Goal: Browse casually

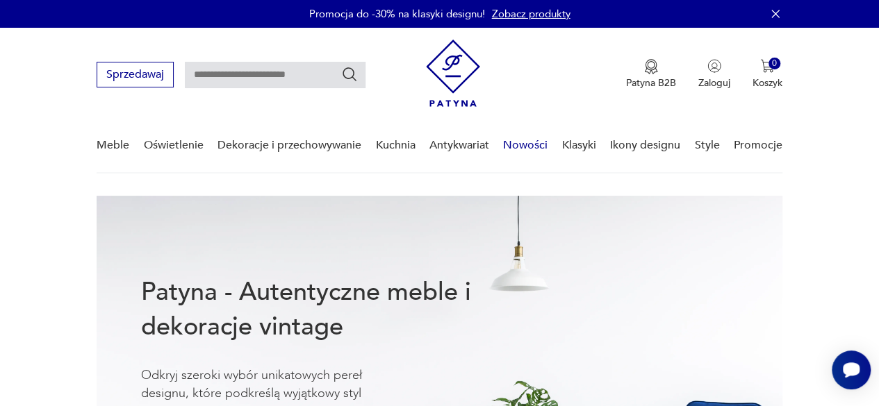
click at [512, 144] on link "Nowości" at bounding box center [525, 145] width 44 height 53
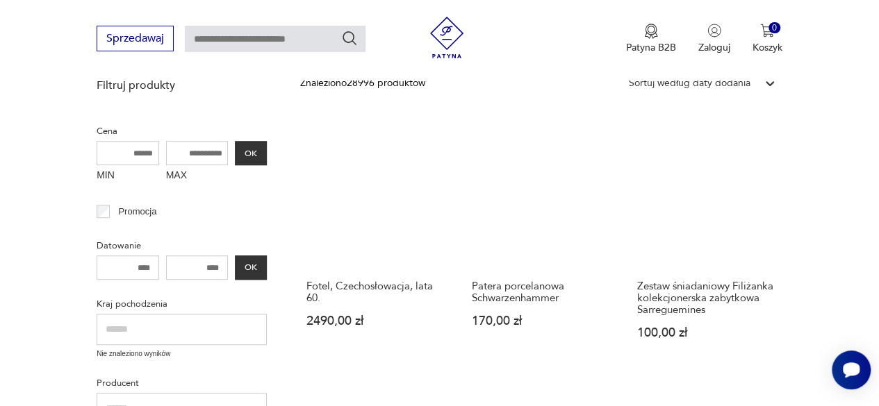
scroll to position [340, 0]
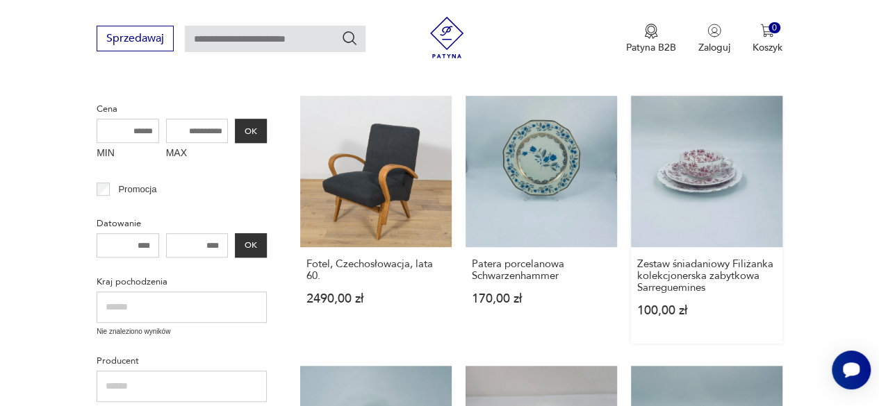
click at [717, 185] on link "Zestaw śniadaniowy Filiżanka kolekcjonerska zabytkowa Sarreguemines 100,00 zł" at bounding box center [706, 220] width 151 height 248
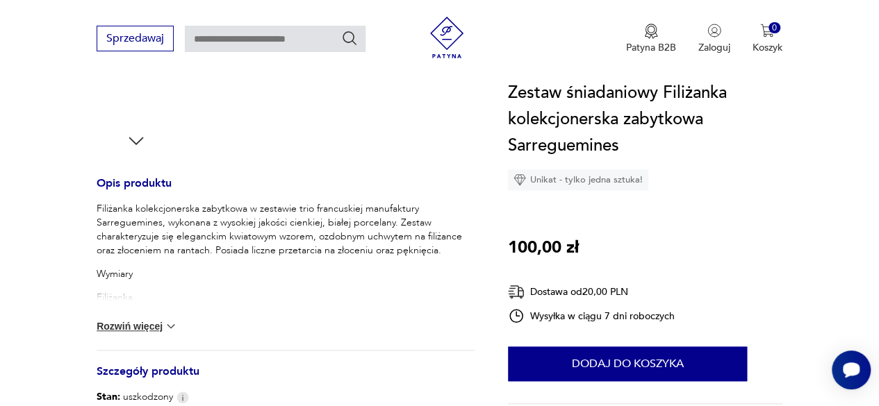
scroll to position [486, 0]
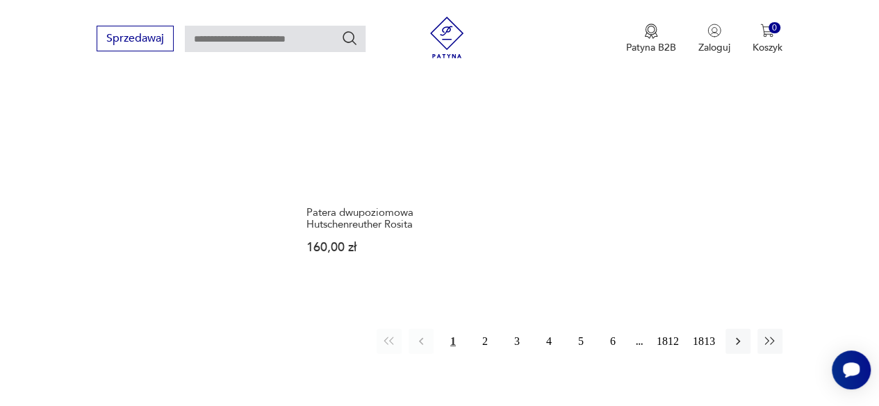
scroll to position [1799, 0]
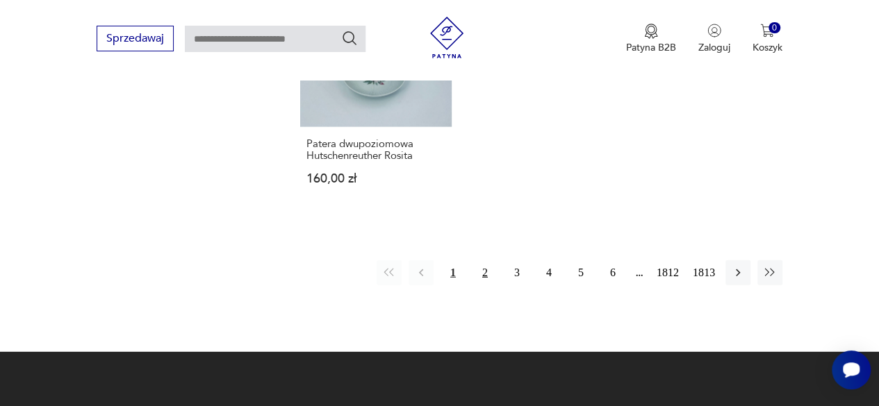
click at [484, 262] on button "2" at bounding box center [484, 272] width 25 height 25
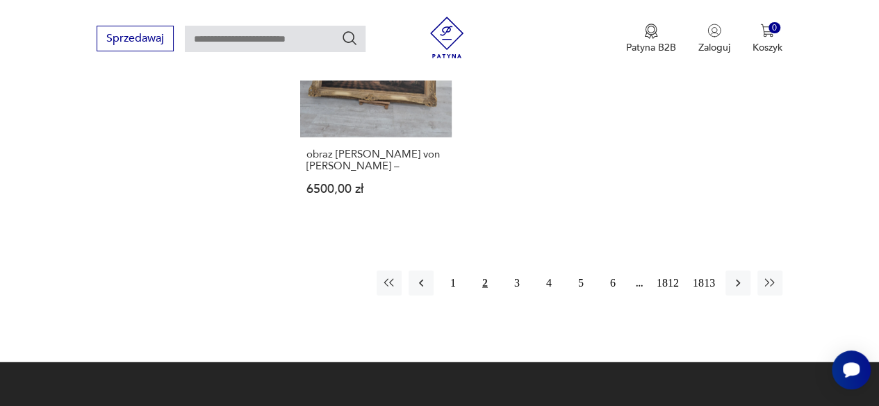
scroll to position [1776, 0]
click at [515, 271] on button "3" at bounding box center [516, 283] width 25 height 25
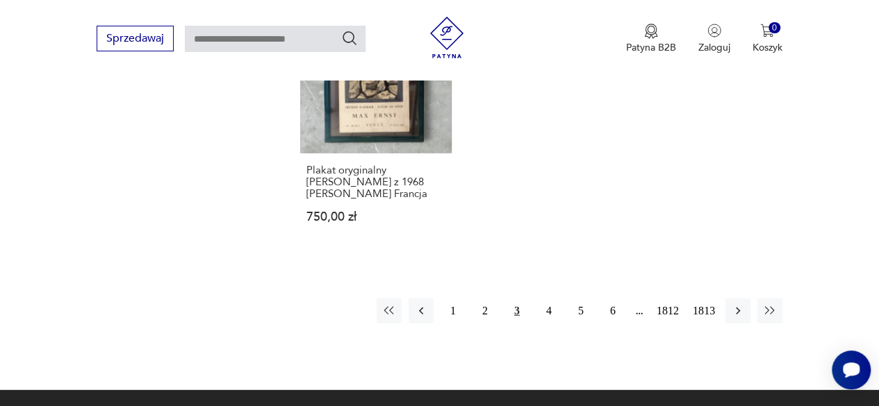
scroll to position [1776, 0]
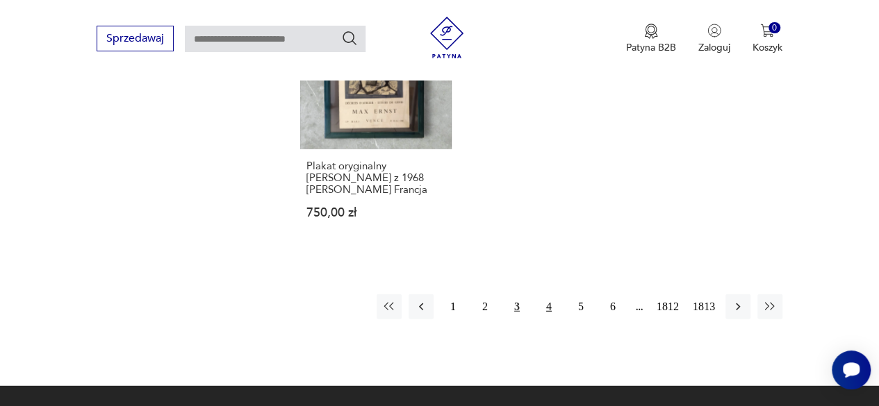
click at [547, 294] on button "4" at bounding box center [548, 306] width 25 height 25
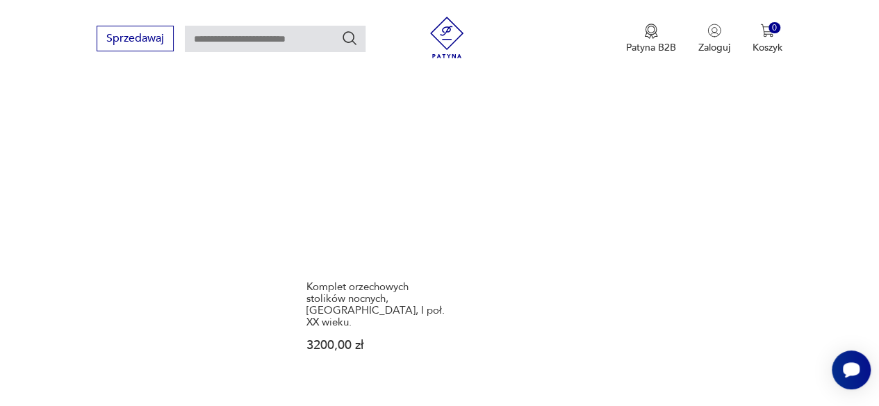
scroll to position [1707, 0]
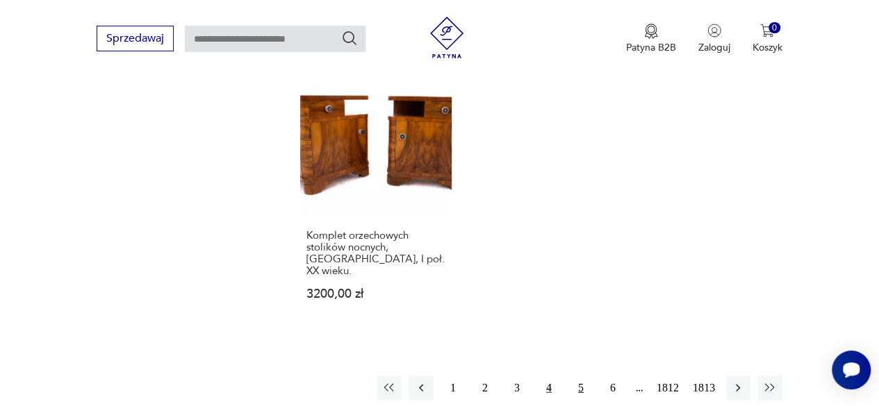
click at [576, 376] on button "5" at bounding box center [580, 388] width 25 height 25
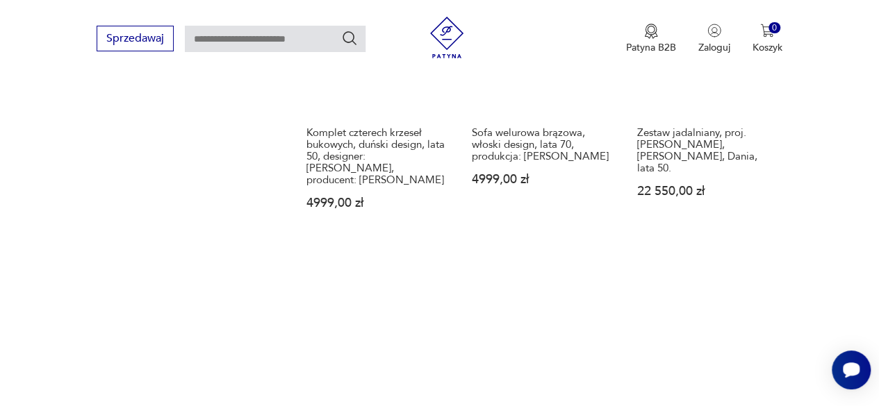
scroll to position [1846, 0]
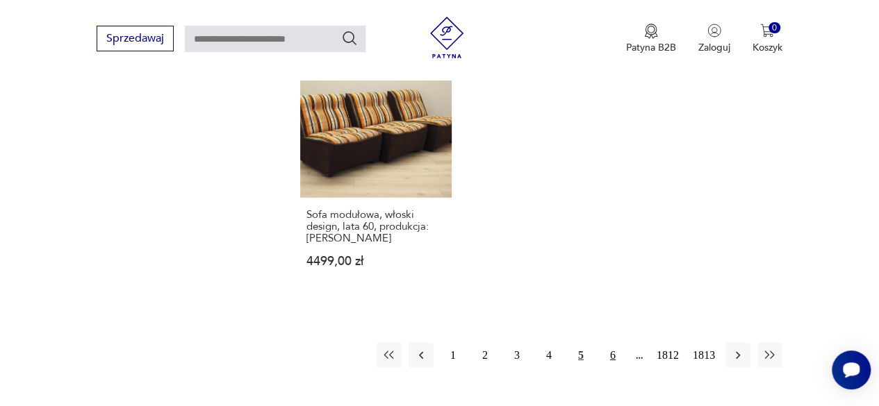
click at [608, 343] on button "6" at bounding box center [612, 355] width 25 height 25
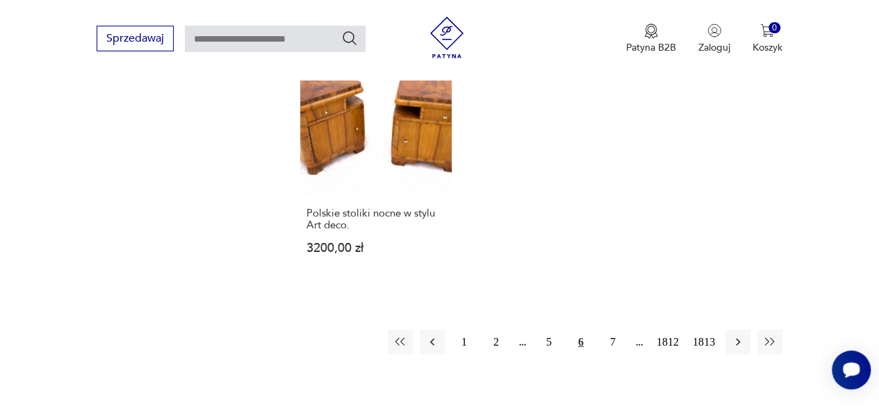
scroll to position [1915, 0]
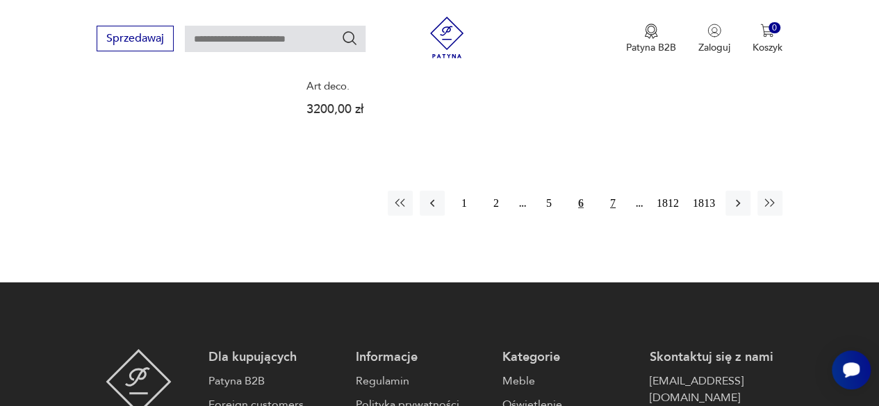
click at [610, 191] on button "7" at bounding box center [612, 203] width 25 height 25
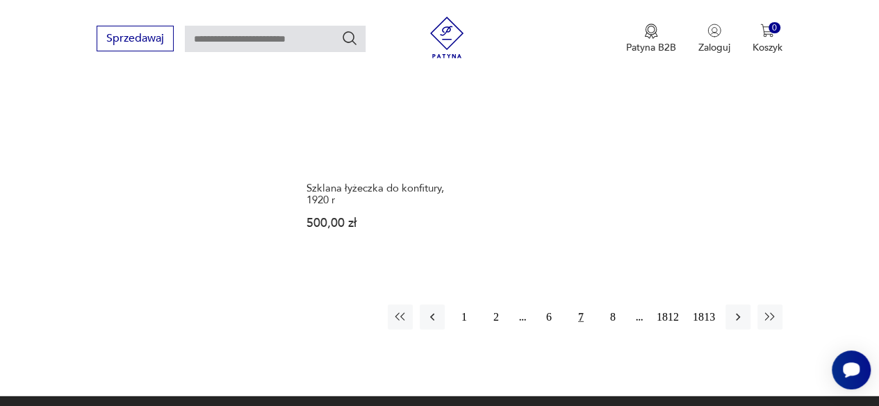
scroll to position [1846, 0]
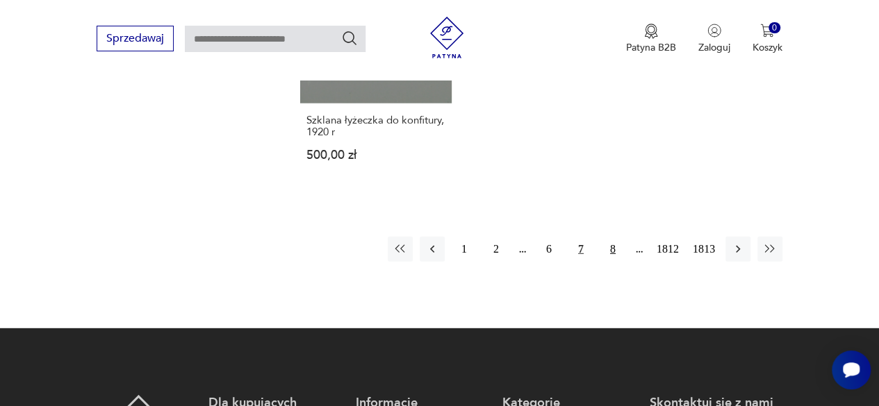
click at [609, 237] on button "8" at bounding box center [612, 249] width 25 height 25
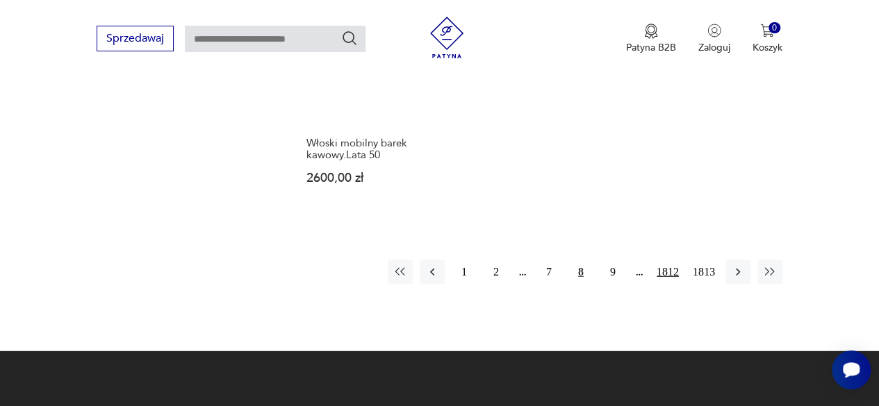
scroll to position [1846, 0]
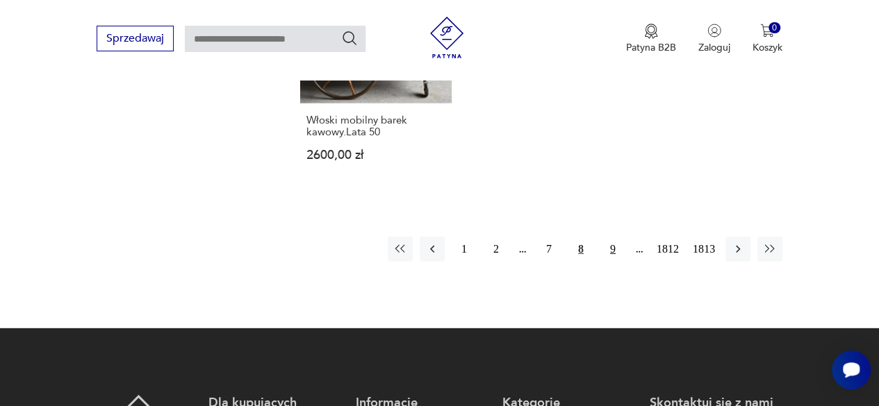
click at [610, 237] on button "9" at bounding box center [612, 249] width 25 height 25
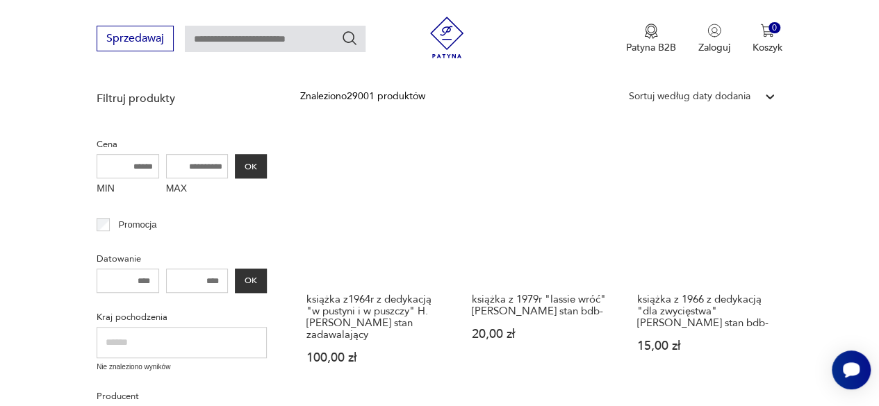
scroll to position [318, 0]
